Goal: Participate in discussion: Engage in conversation with other users on a specific topic

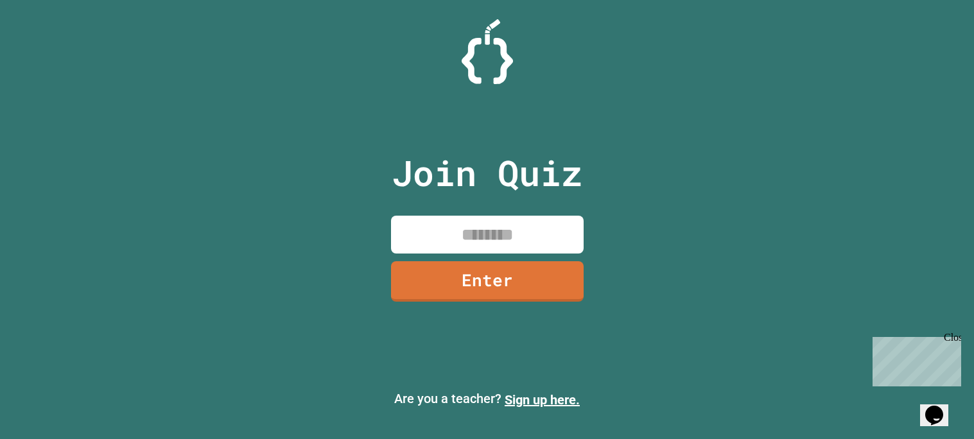
click at [522, 229] on input at bounding box center [487, 235] width 193 height 38
click at [517, 283] on link "Enter" at bounding box center [486, 280] width 190 height 42
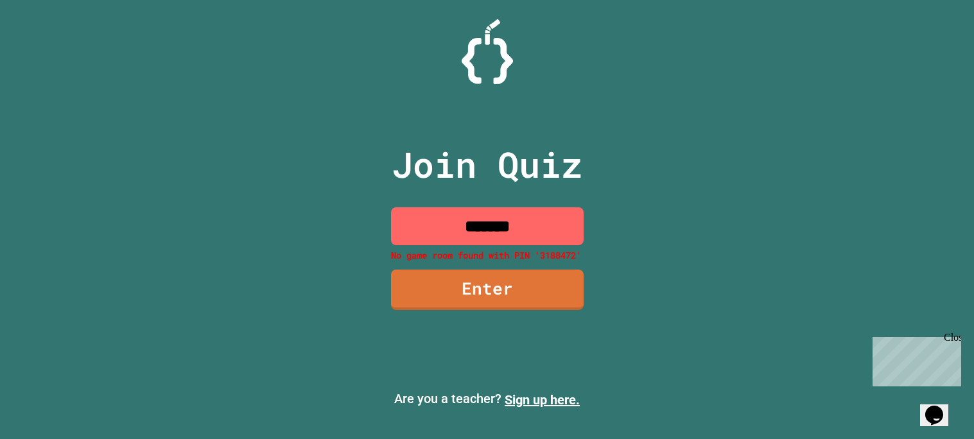
click at [492, 227] on input "*******" at bounding box center [487, 226] width 193 height 38
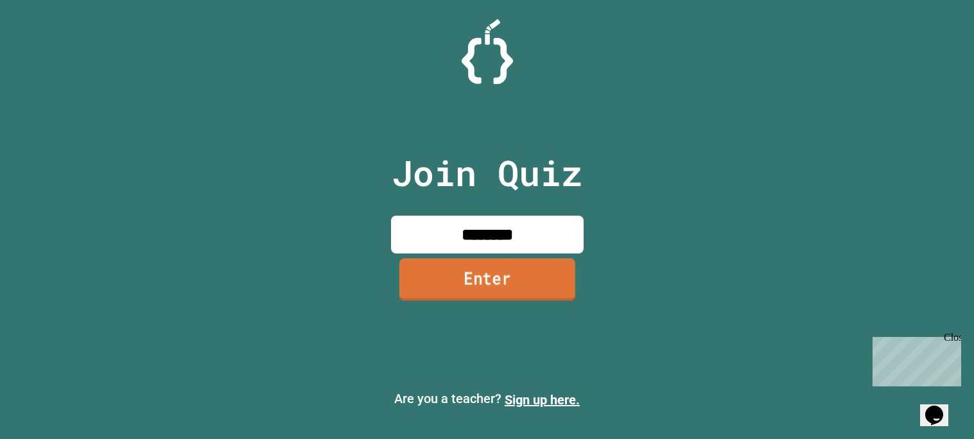
type input "********"
click at [482, 287] on link "Enter" at bounding box center [487, 280] width 176 height 42
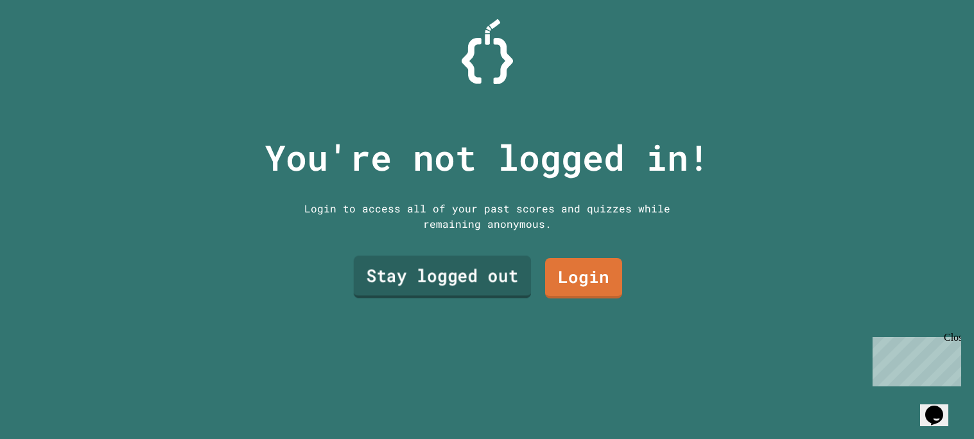
click at [485, 283] on link "Stay logged out" at bounding box center [441, 276] width 177 height 42
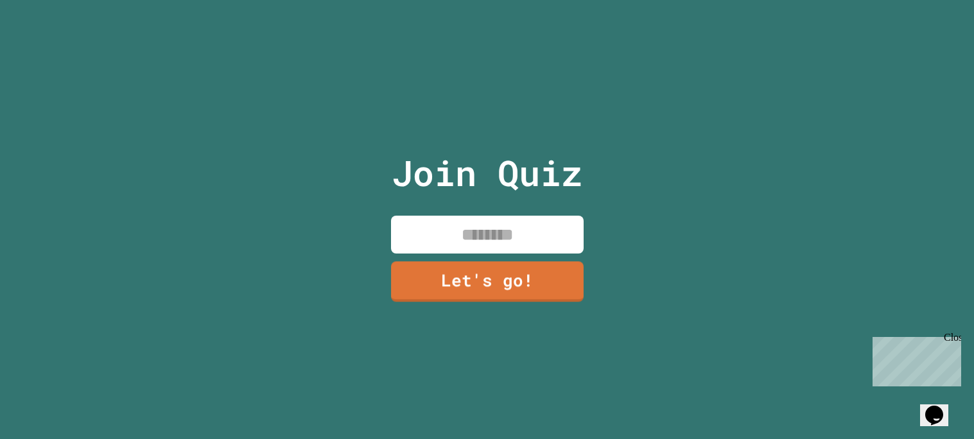
click at [494, 243] on input at bounding box center [487, 235] width 193 height 38
type input "******"
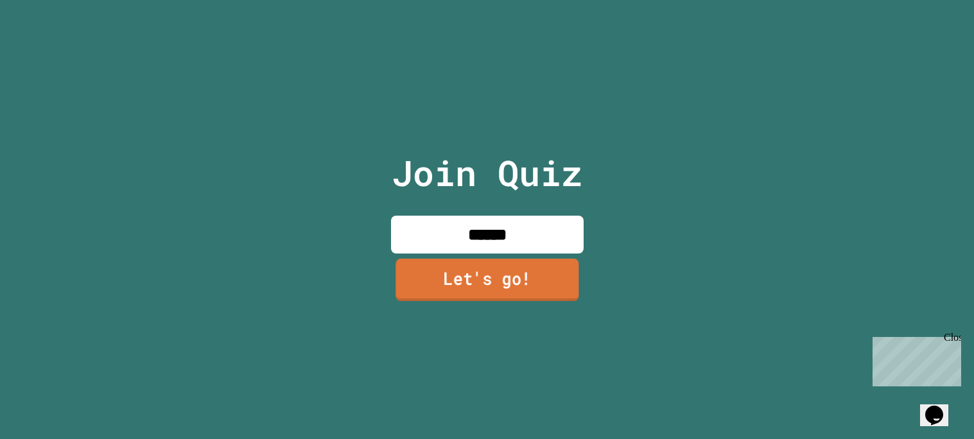
click at [525, 275] on link "Let's go!" at bounding box center [486, 280] width 183 height 42
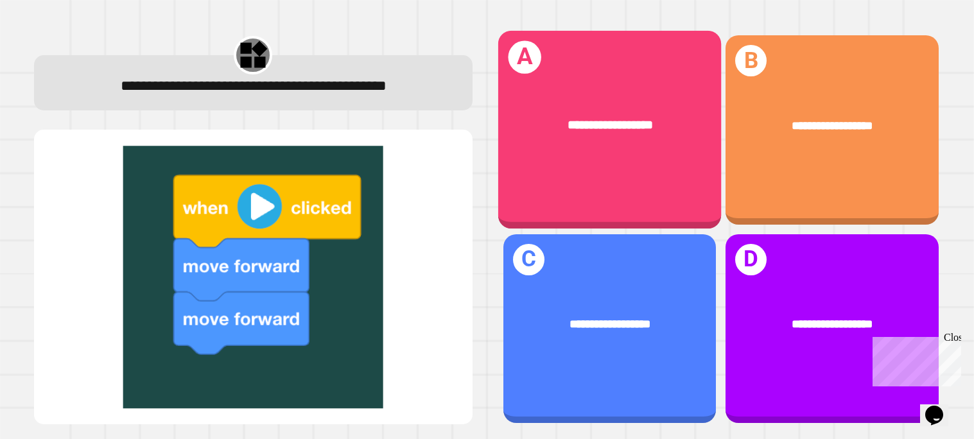
click at [677, 160] on div "**********" at bounding box center [608, 126] width 223 height 69
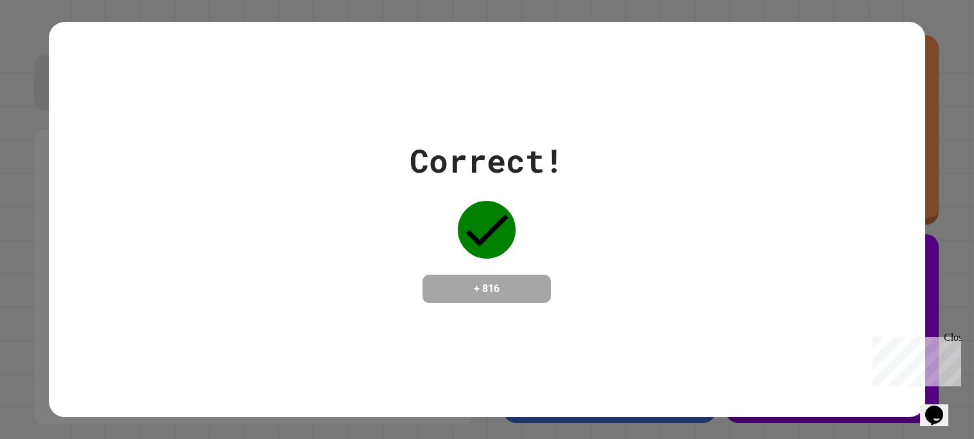
click at [958, 341] on div "Close" at bounding box center [951, 340] width 16 height 16
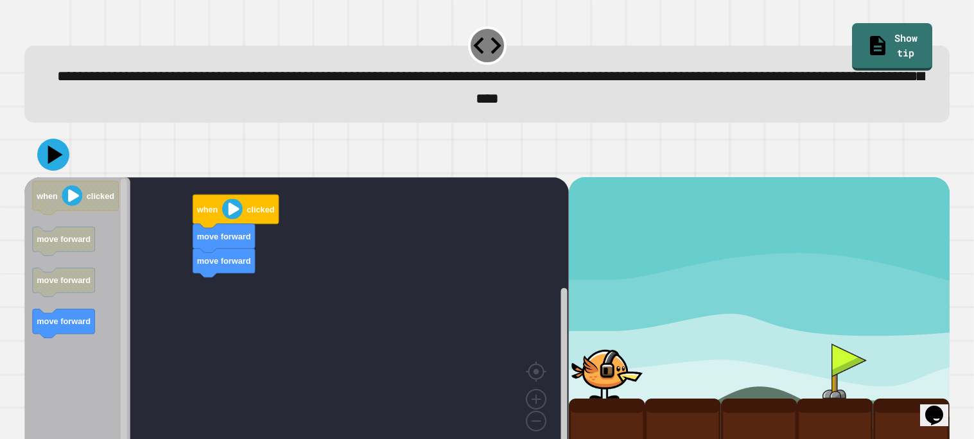
click at [228, 211] on image "Blockly Workspace" at bounding box center [232, 209] width 21 height 21
click at [234, 211] on image "Blockly Workspace" at bounding box center [232, 209] width 21 height 21
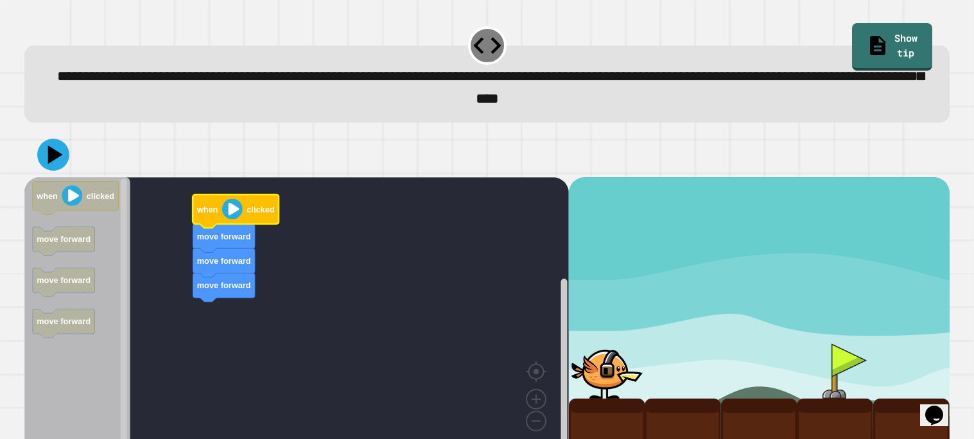
click at [234, 211] on image "Blockly Workspace" at bounding box center [232, 209] width 21 height 21
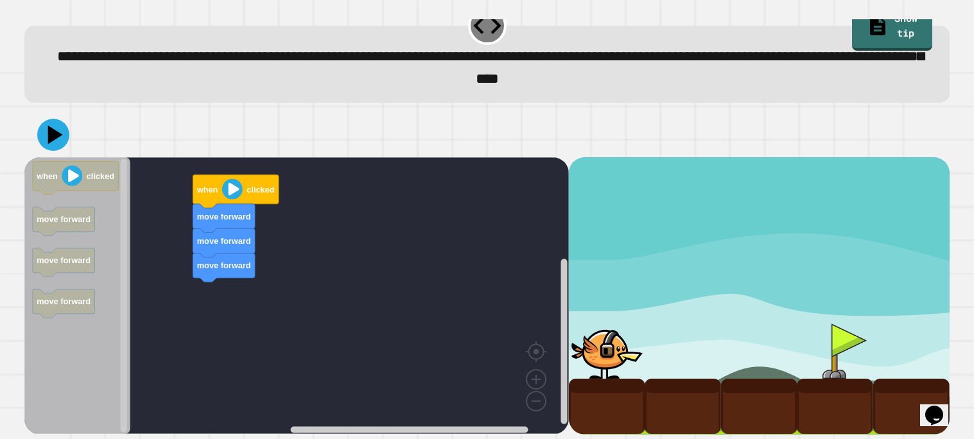
click at [196, 293] on div "move forward move forward move forward when clicked when clicked move forward m…" at bounding box center [296, 295] width 544 height 277
click at [48, 143] on icon at bounding box center [53, 135] width 39 height 39
click at [228, 187] on image "Blockly Workspace" at bounding box center [232, 189] width 21 height 21
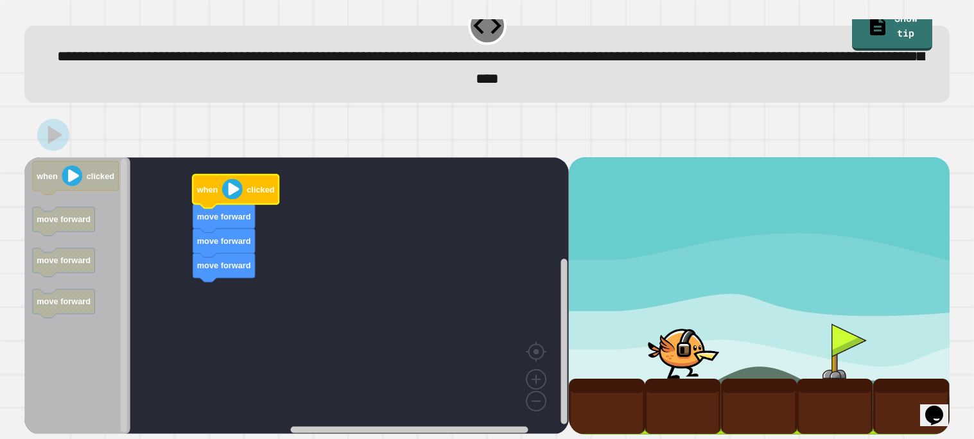
click at [228, 187] on image "Blockly Workspace" at bounding box center [232, 189] width 21 height 21
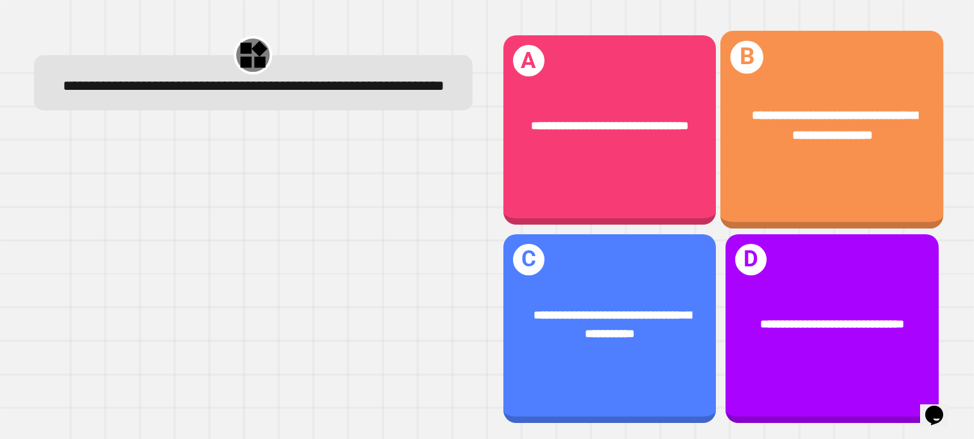
click at [780, 156] on div "**********" at bounding box center [831, 126] width 223 height 89
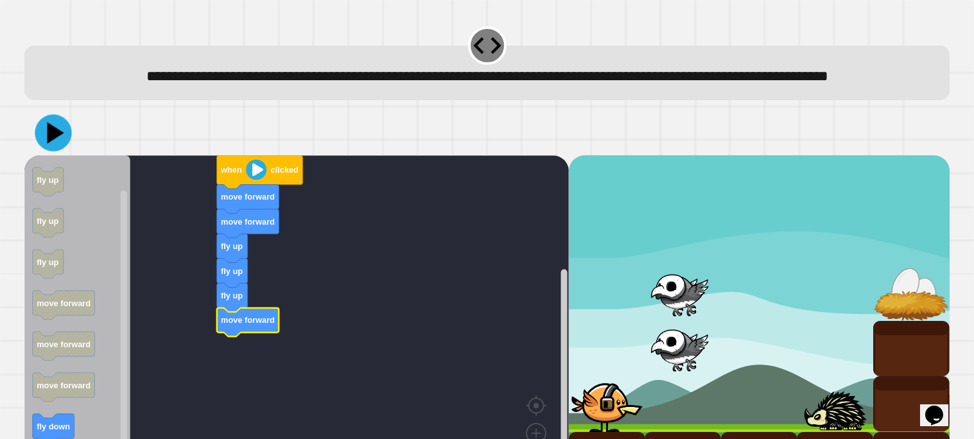
click at [52, 151] on icon at bounding box center [53, 132] width 37 height 37
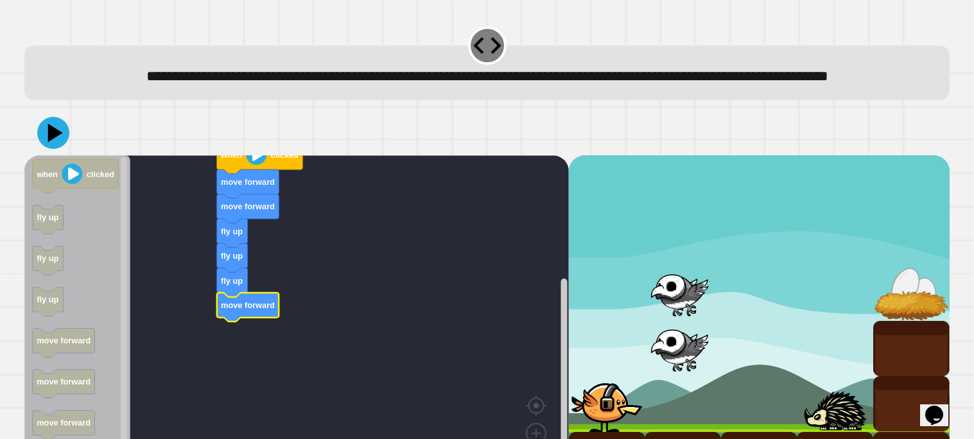
scroll to position [76, 0]
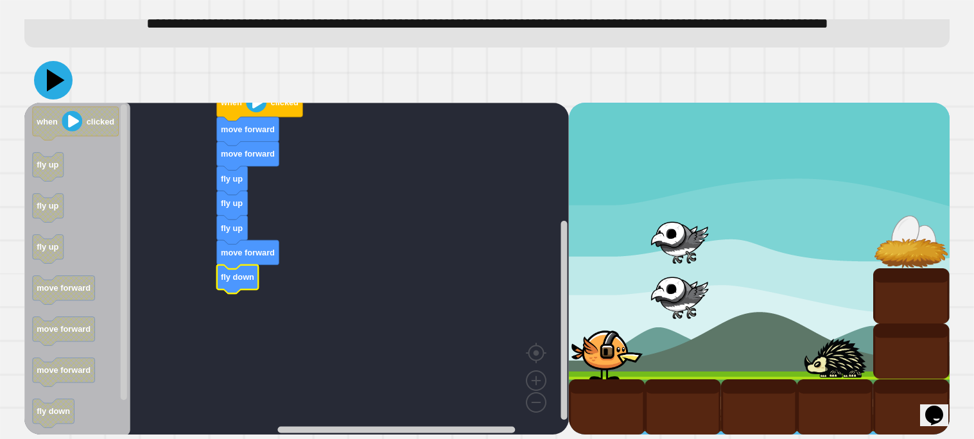
click at [61, 82] on icon at bounding box center [53, 80] width 39 height 39
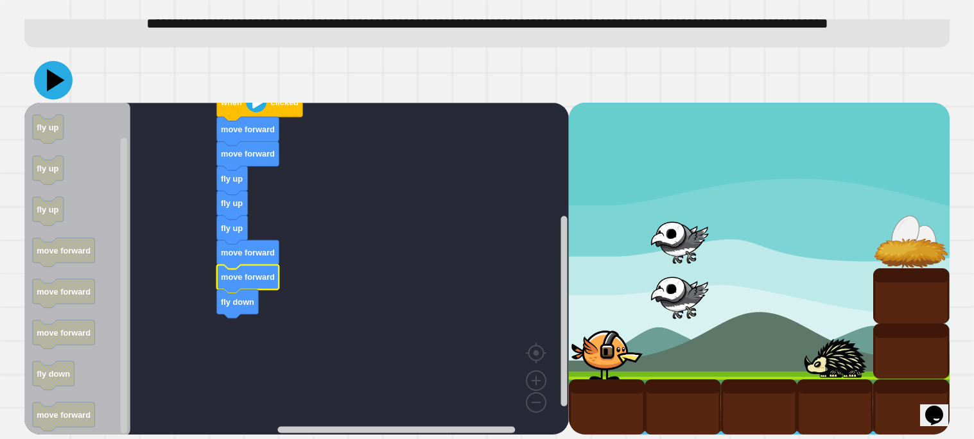
click at [54, 91] on icon at bounding box center [53, 80] width 39 height 39
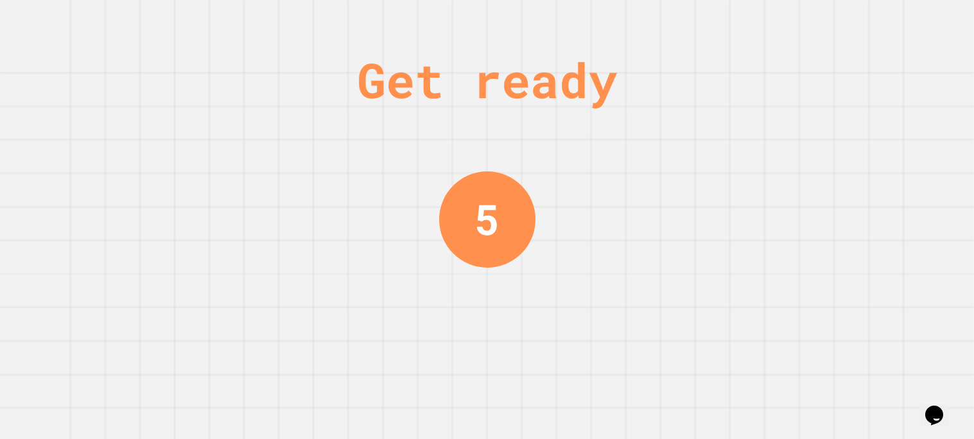
scroll to position [0, 0]
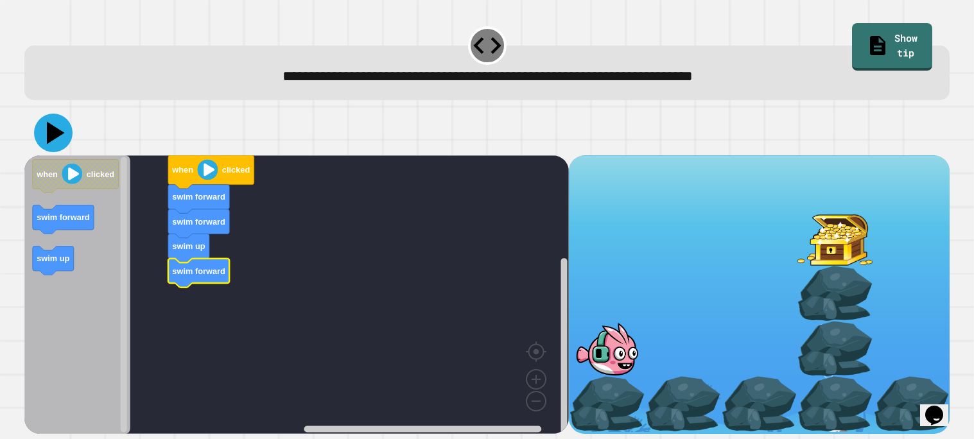
click at [57, 141] on icon at bounding box center [53, 133] width 39 height 39
click at [46, 131] on icon at bounding box center [53, 133] width 39 height 39
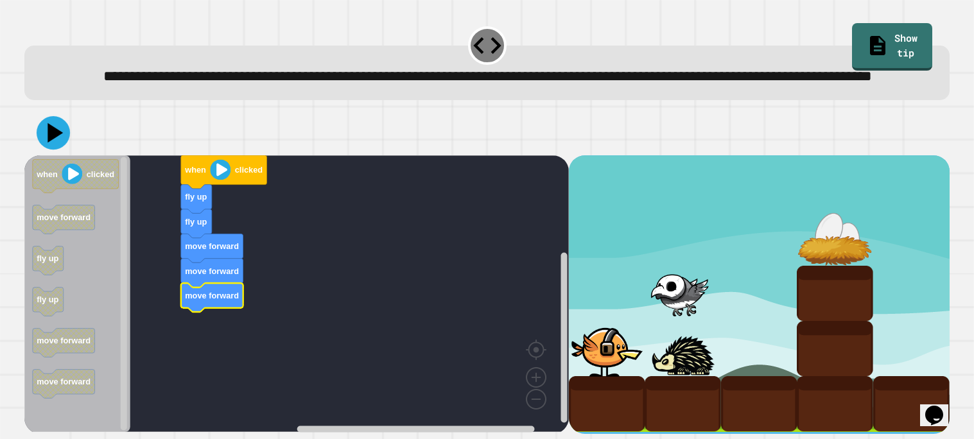
click at [65, 149] on icon at bounding box center [53, 132] width 33 height 33
